Goal: Navigation & Orientation: Understand site structure

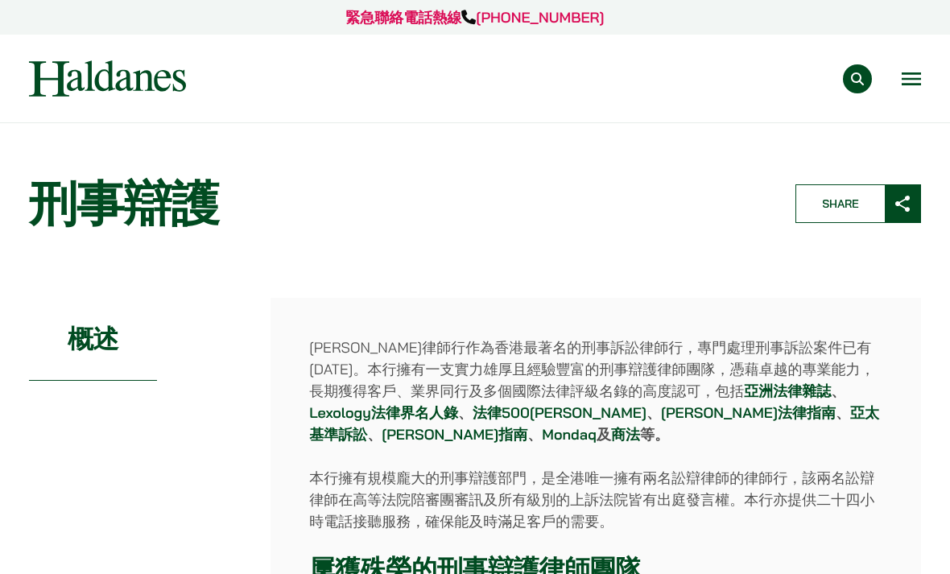
click at [903, 75] on button "Open menu" at bounding box center [911, 78] width 19 height 13
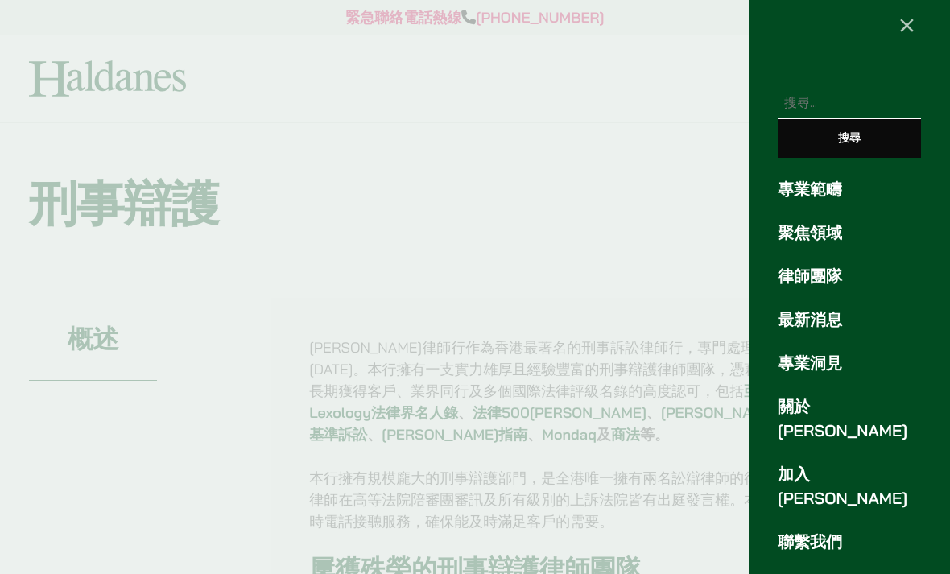
scroll to position [19, 0]
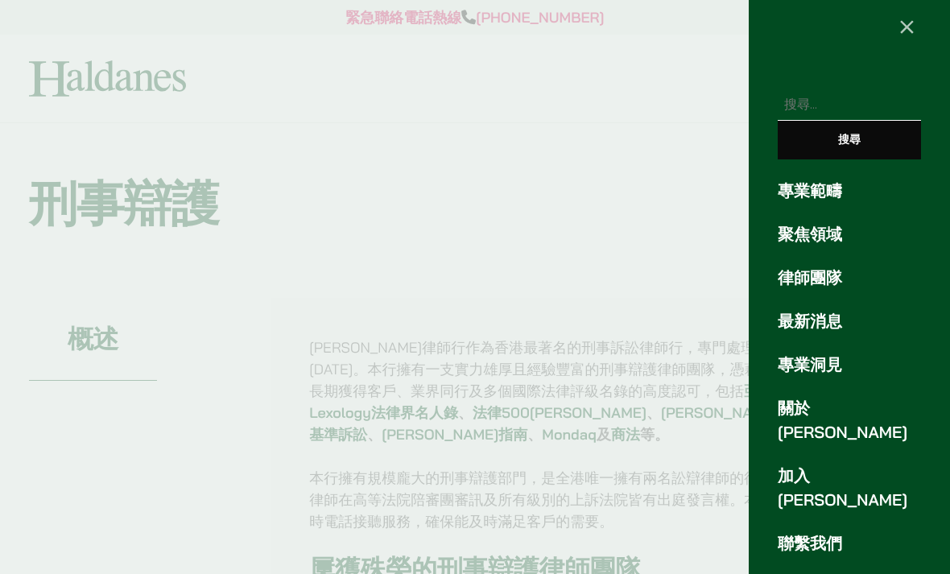
click at [830, 235] on link "聚焦領域" at bounding box center [849, 234] width 143 height 24
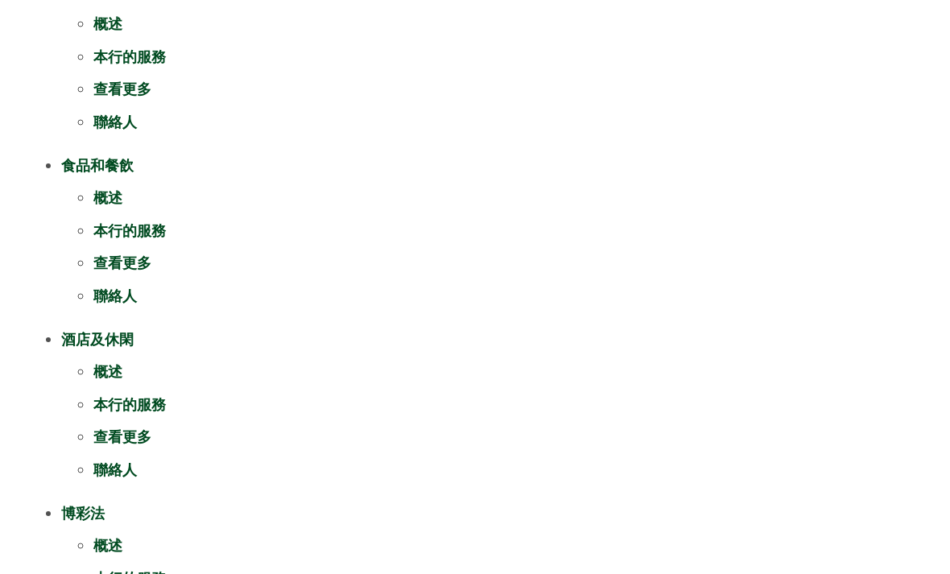
scroll to position [648, 0]
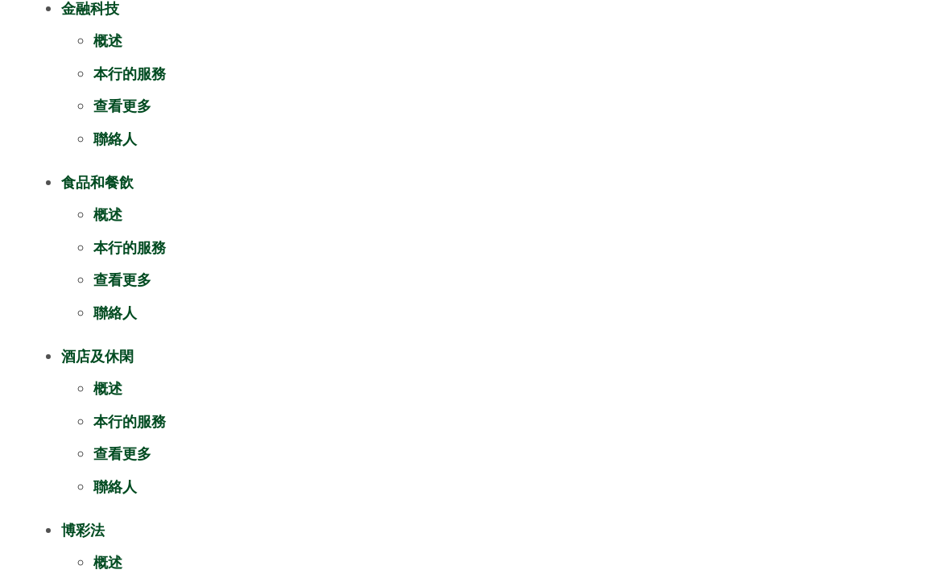
click at [155, 246] on link "本行的服務" at bounding box center [129, 247] width 72 height 19
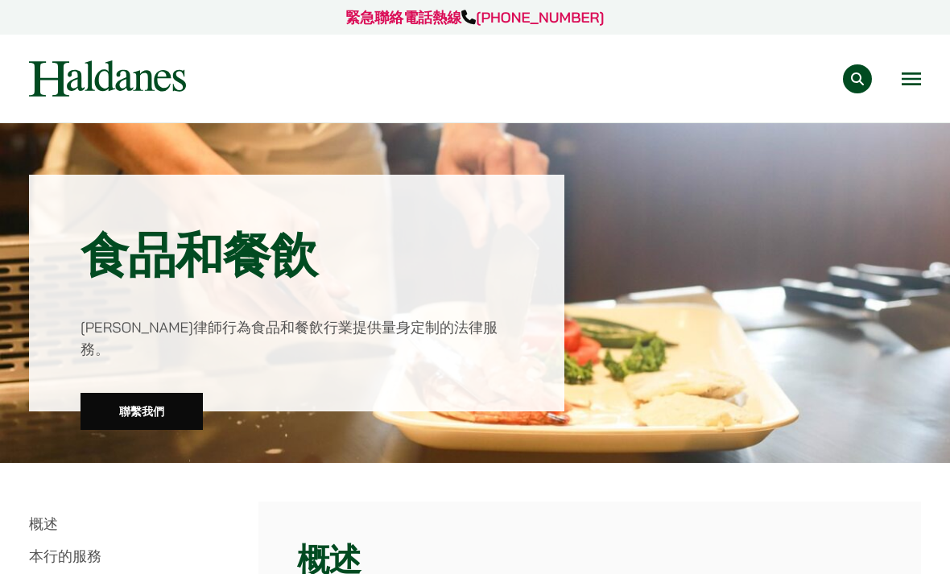
click at [902, 82] on button "Open menu" at bounding box center [911, 78] width 19 height 13
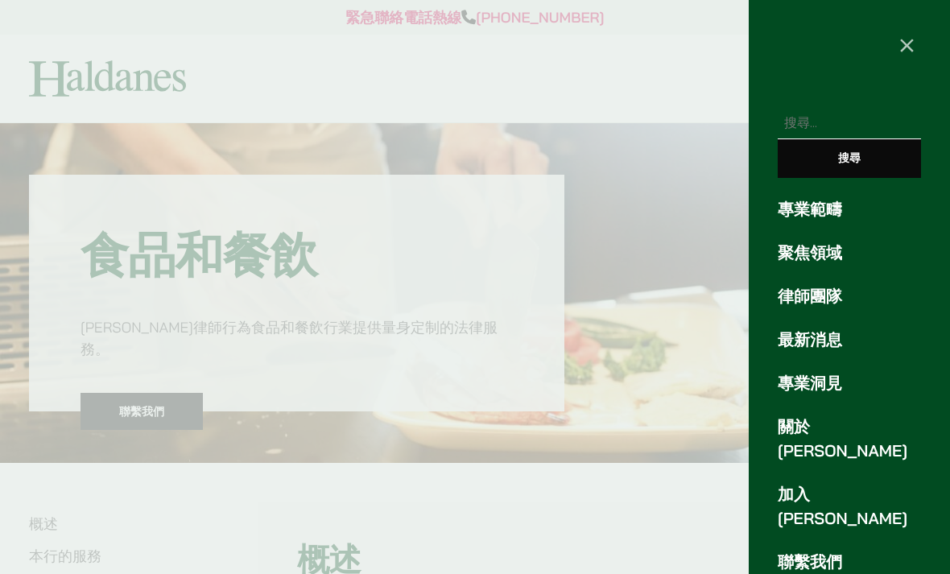
click at [826, 211] on link "專業範疇" at bounding box center [849, 209] width 143 height 24
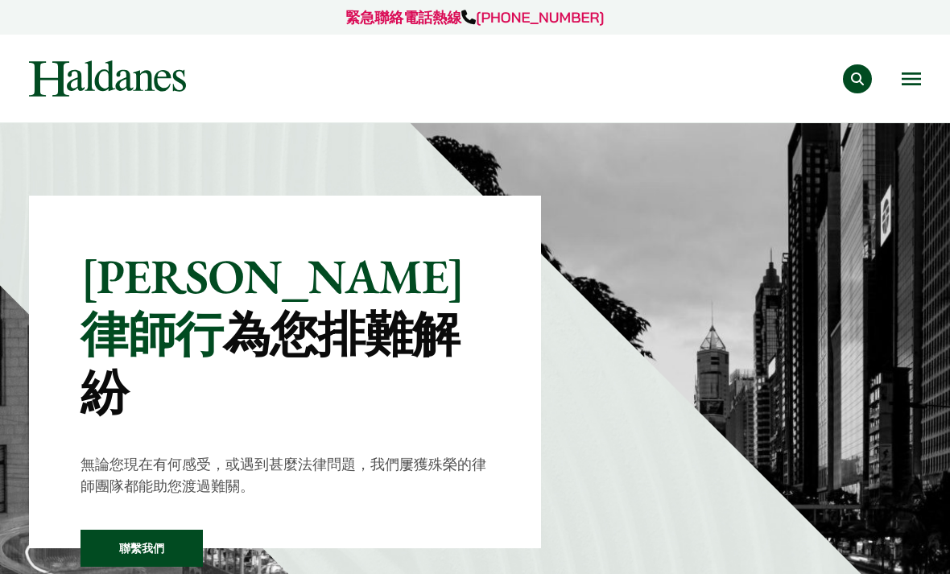
click at [913, 83] on button "Open menu" at bounding box center [911, 78] width 19 height 13
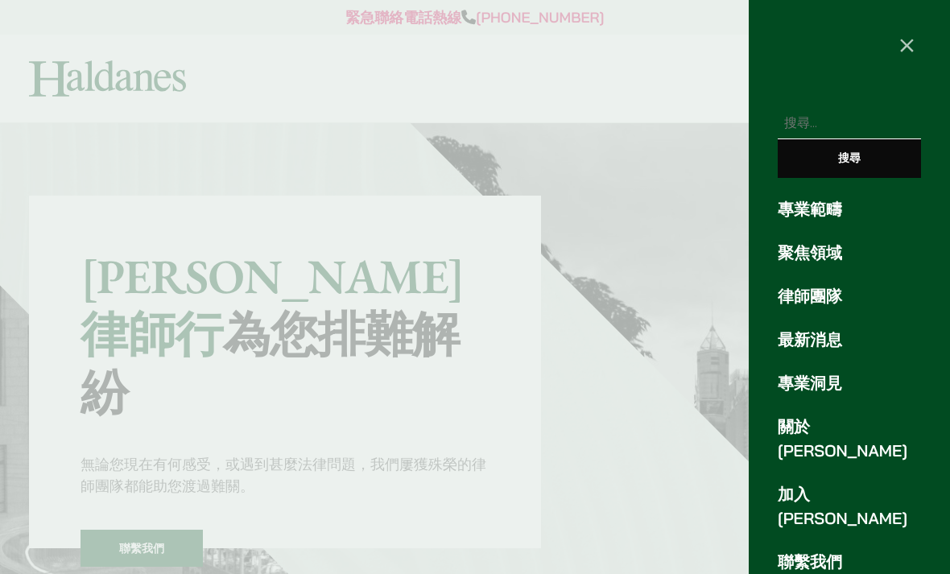
click at [813, 421] on link "關於[PERSON_NAME]" at bounding box center [849, 439] width 143 height 48
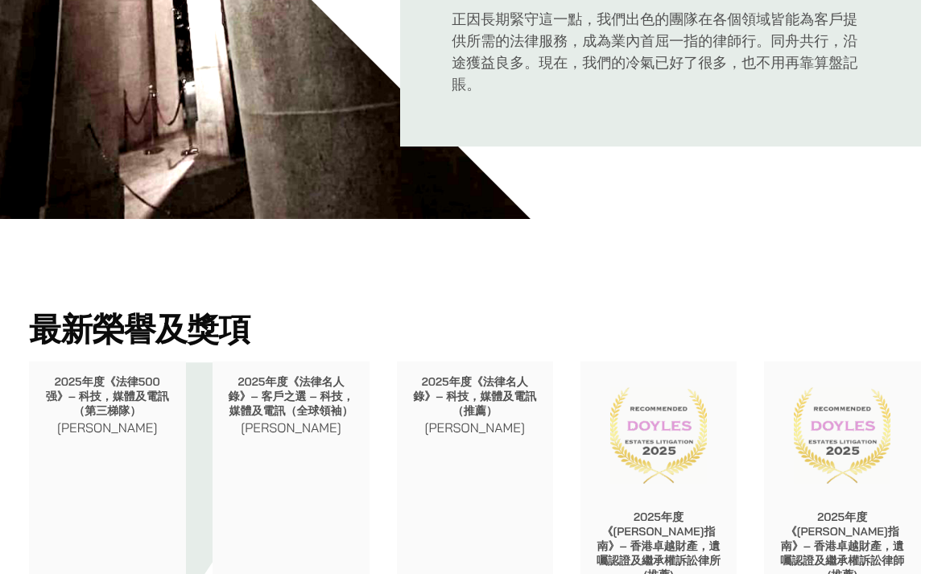
scroll to position [1485, 0]
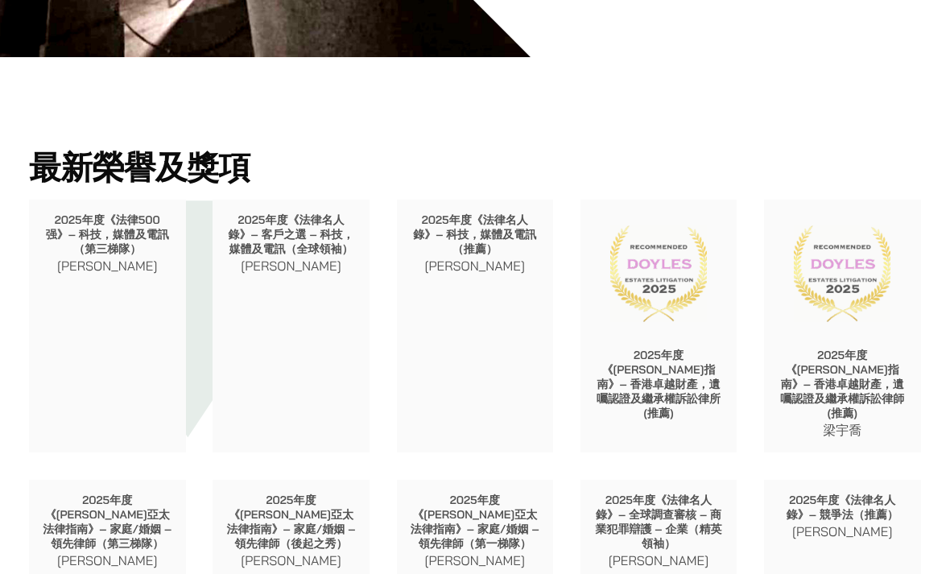
click at [513, 314] on div "2025年度《法律名人錄》– 科技，媒體及電訊（推薦） [PERSON_NAME]" at bounding box center [475, 326] width 157 height 253
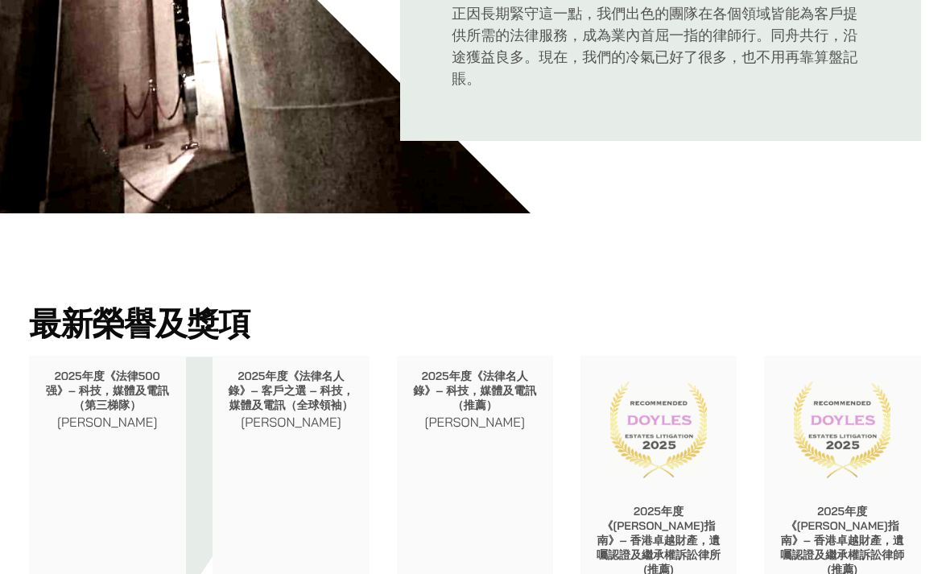
scroll to position [1161, 0]
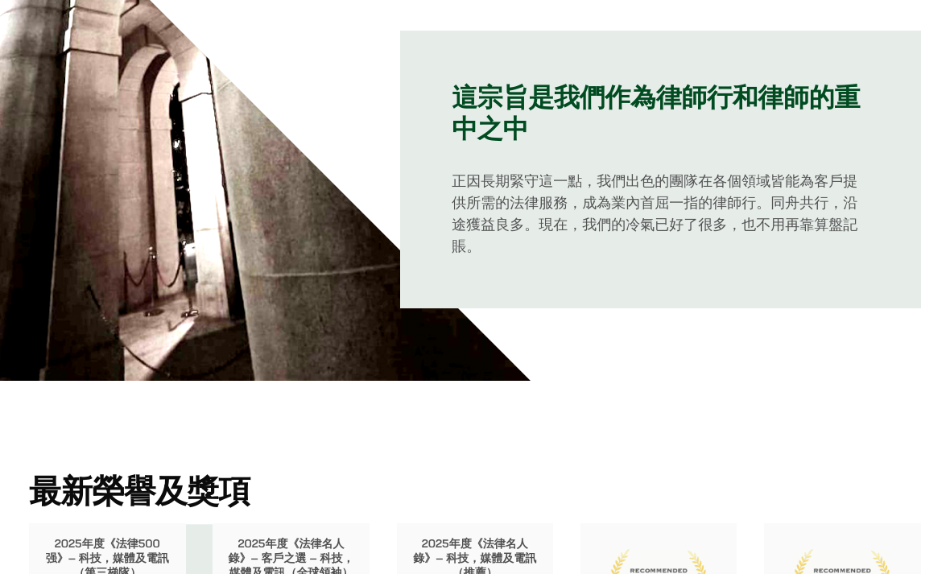
click at [803, 170] on p "正因長期緊守這一點，我們出色的團隊在各個領域皆能為客戶提供所需的法律服務，成為業內首屈一指的律師行。同舟共行，沿途獲益良多。現在，我們的冷氣已好了很多，也不用…" at bounding box center [661, 213] width 418 height 87
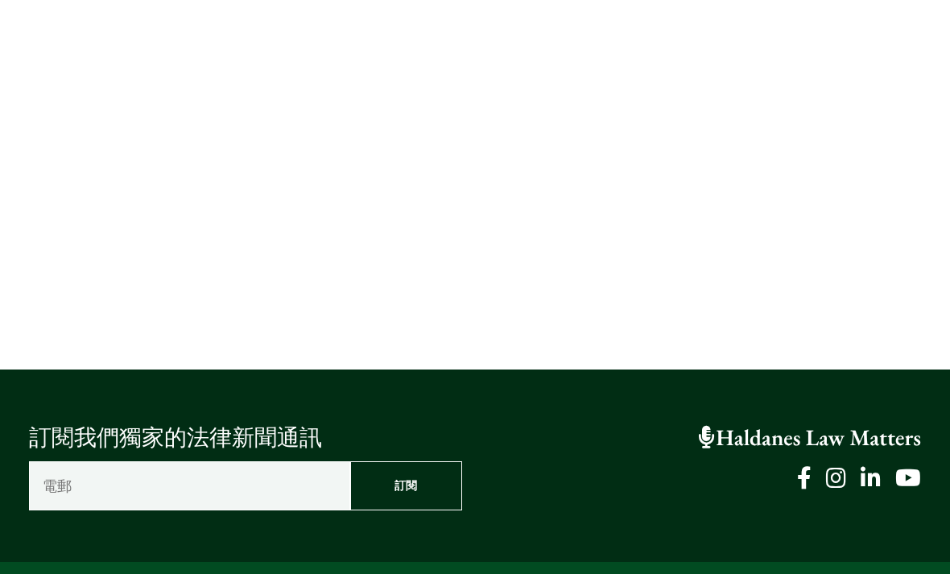
scroll to position [3507, 0]
